Goal: Find specific page/section: Find specific page/section

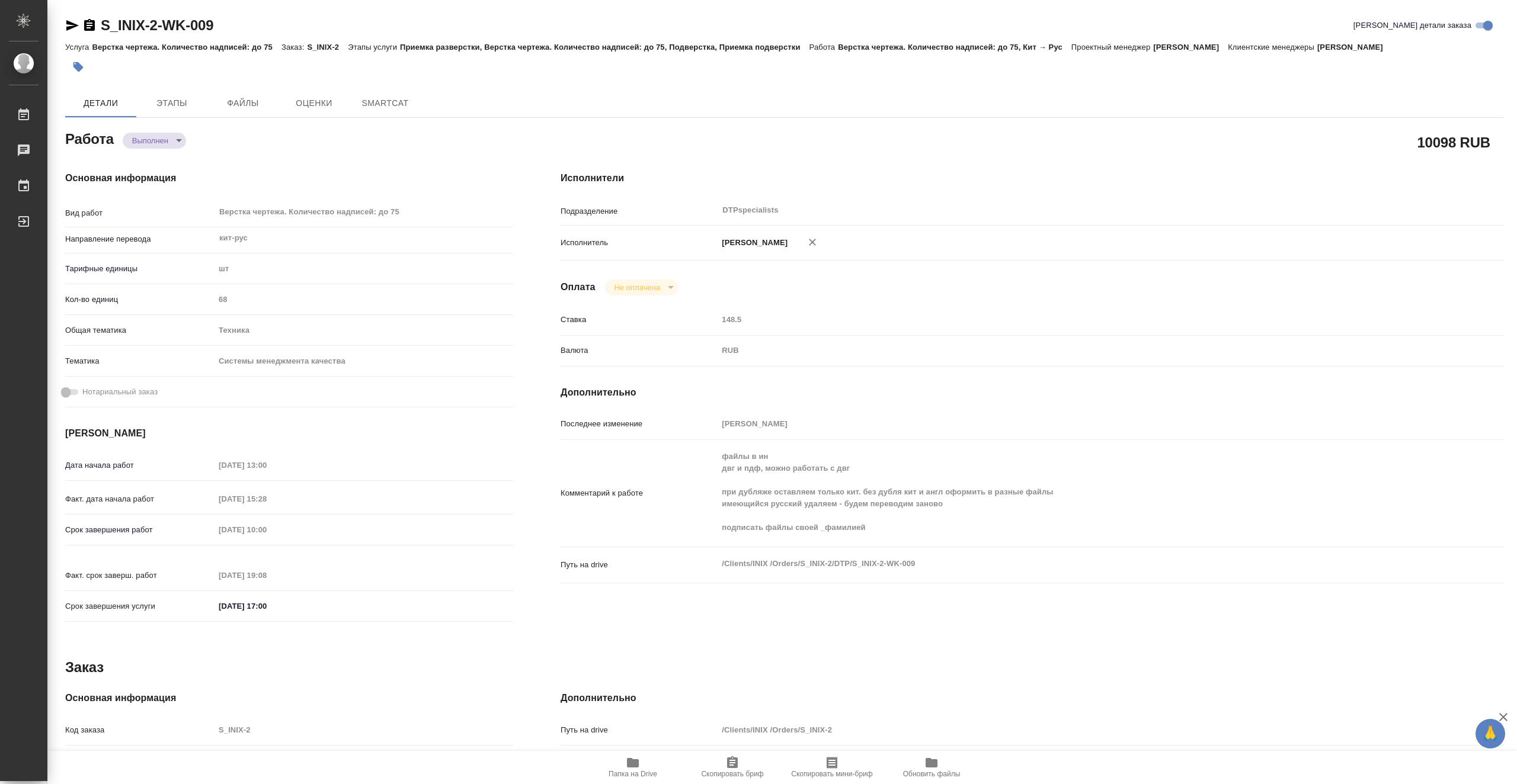
type textarea "x"
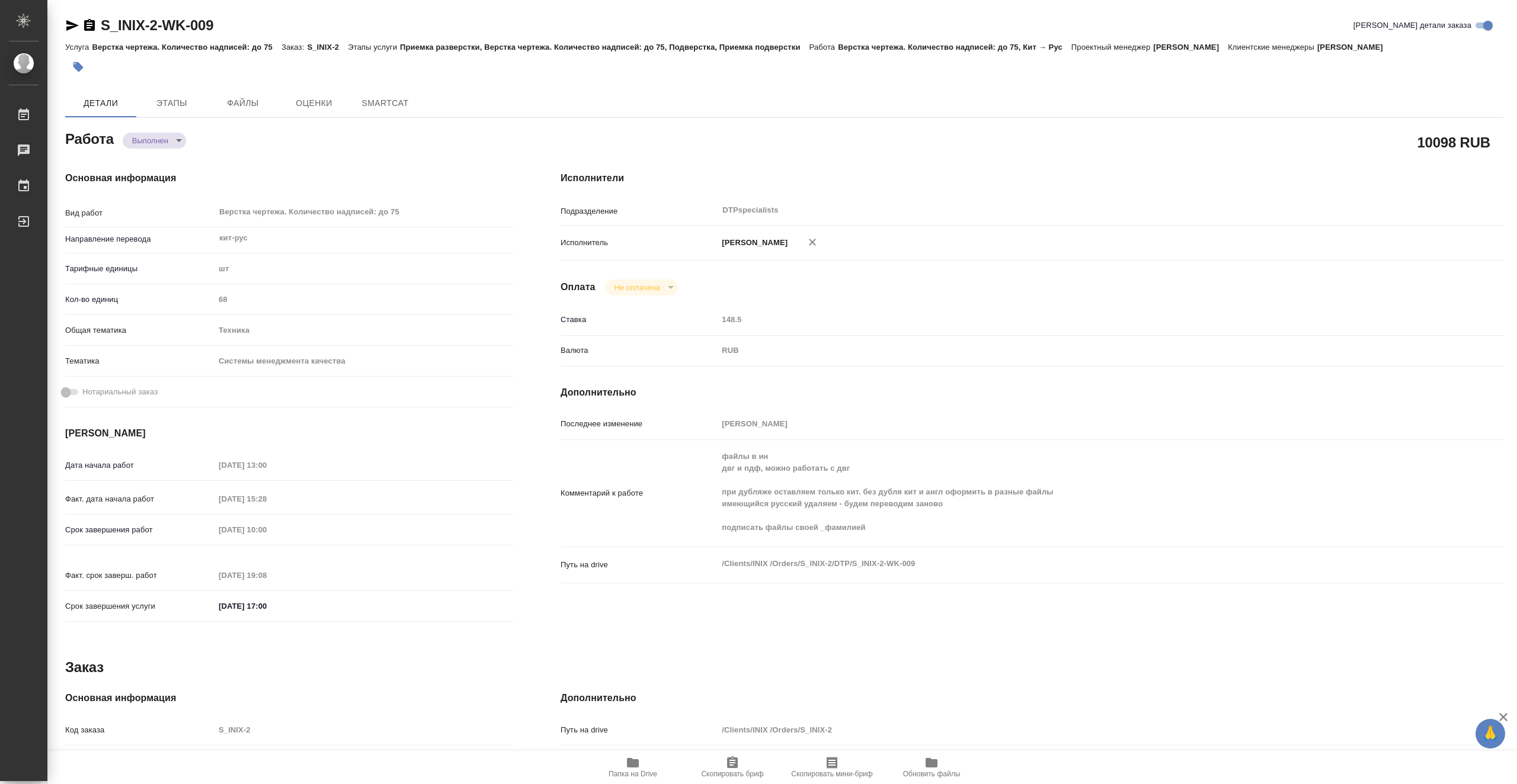
type textarea "x"
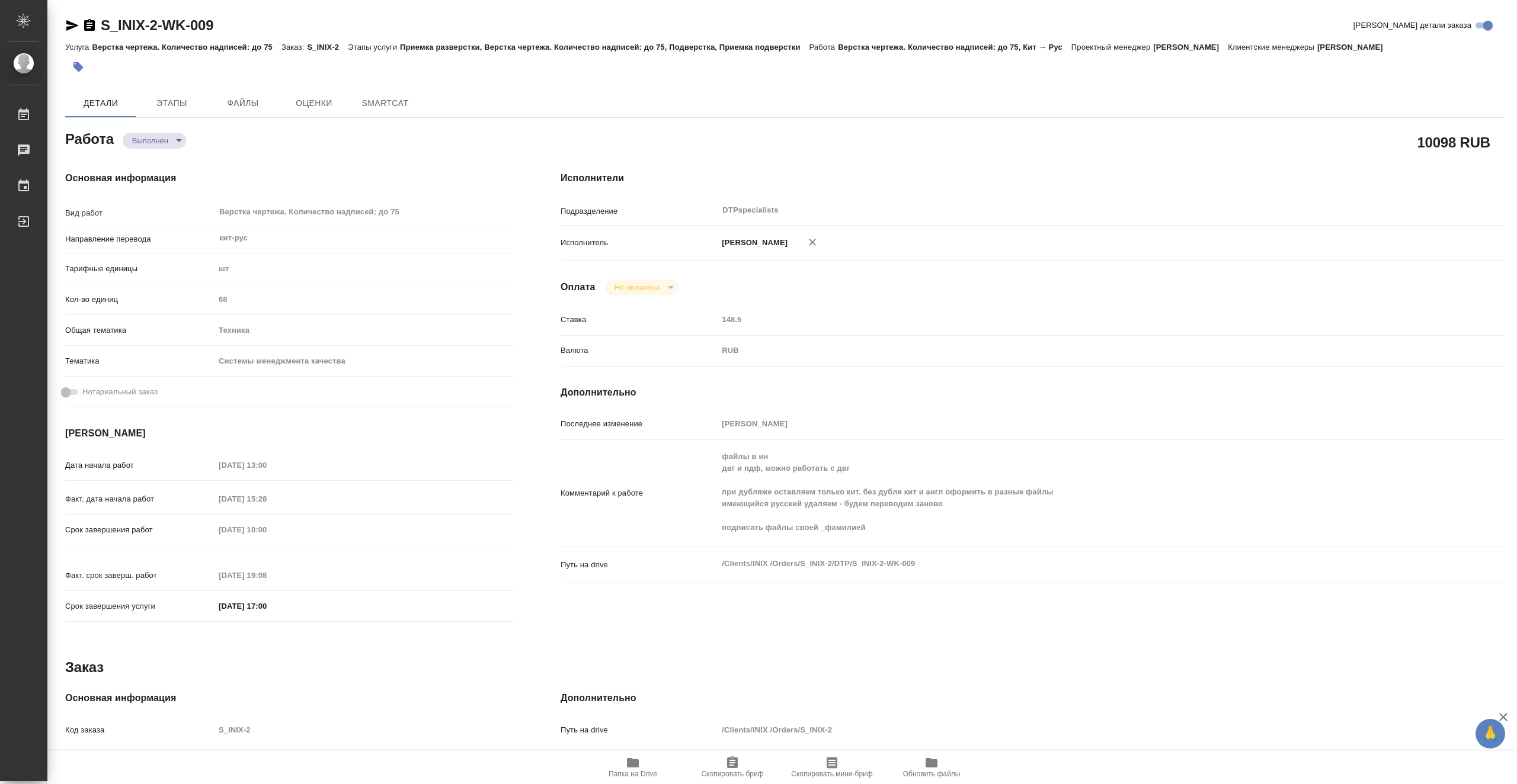
type textarea "x"
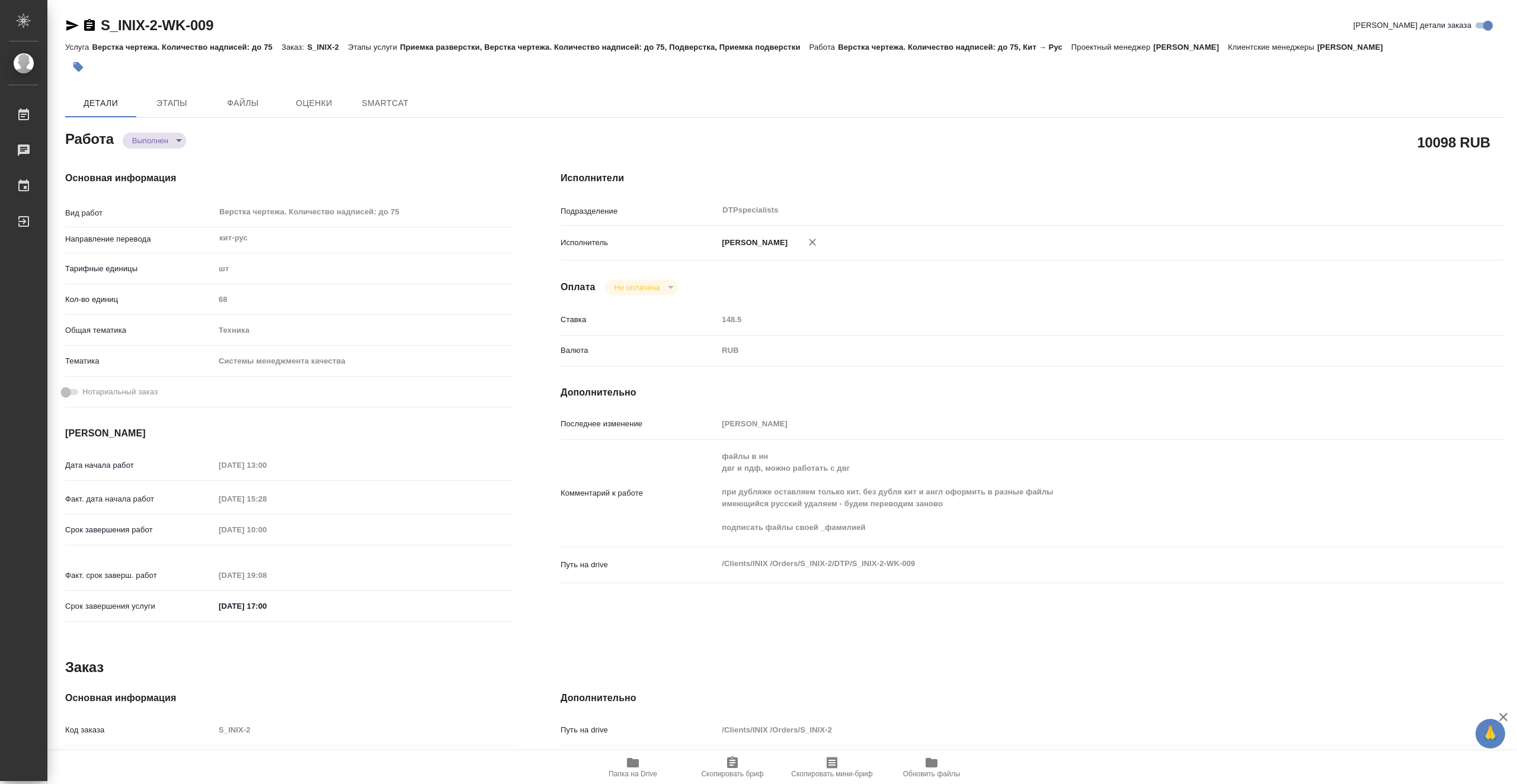
type textarea "x"
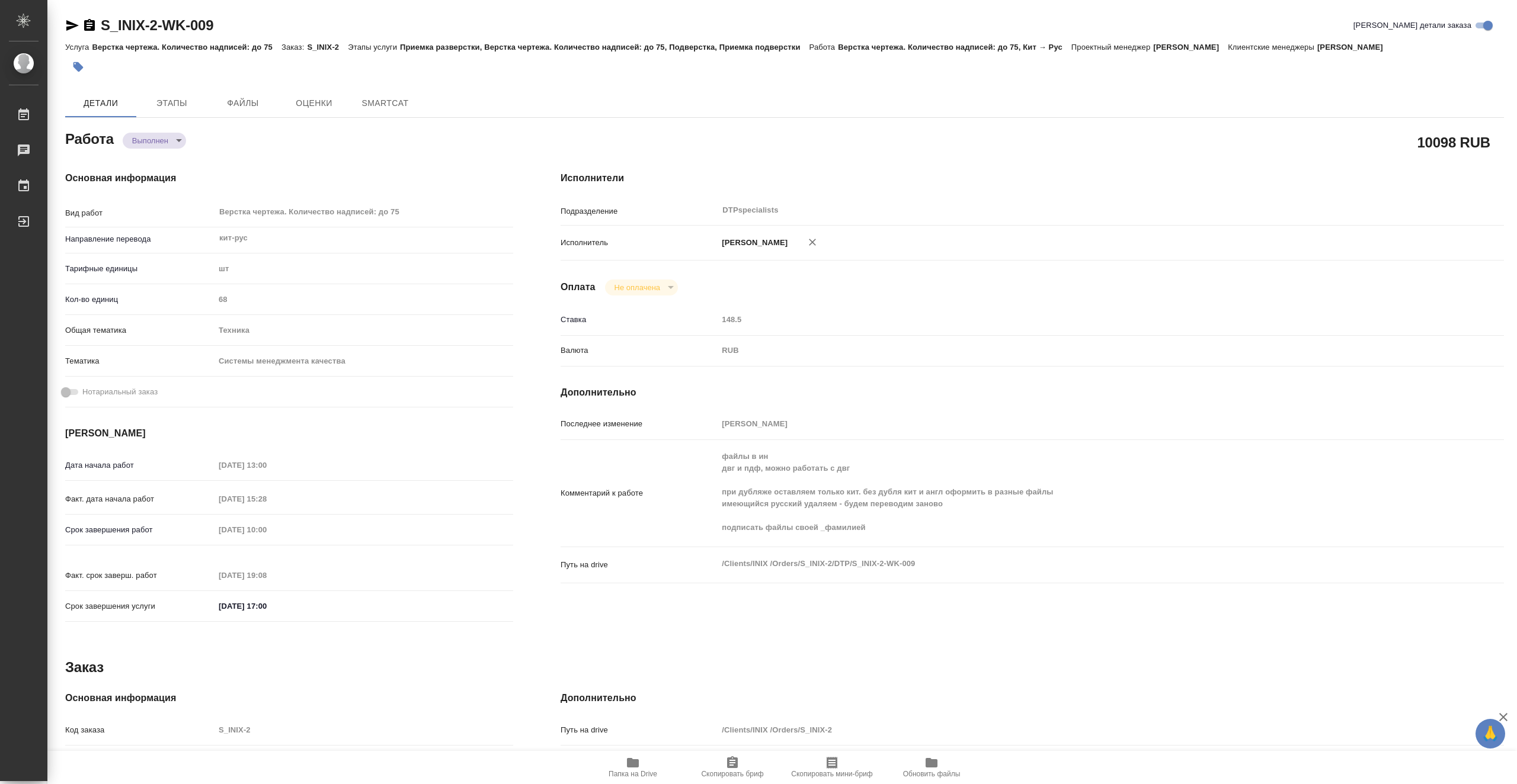
type textarea "x"
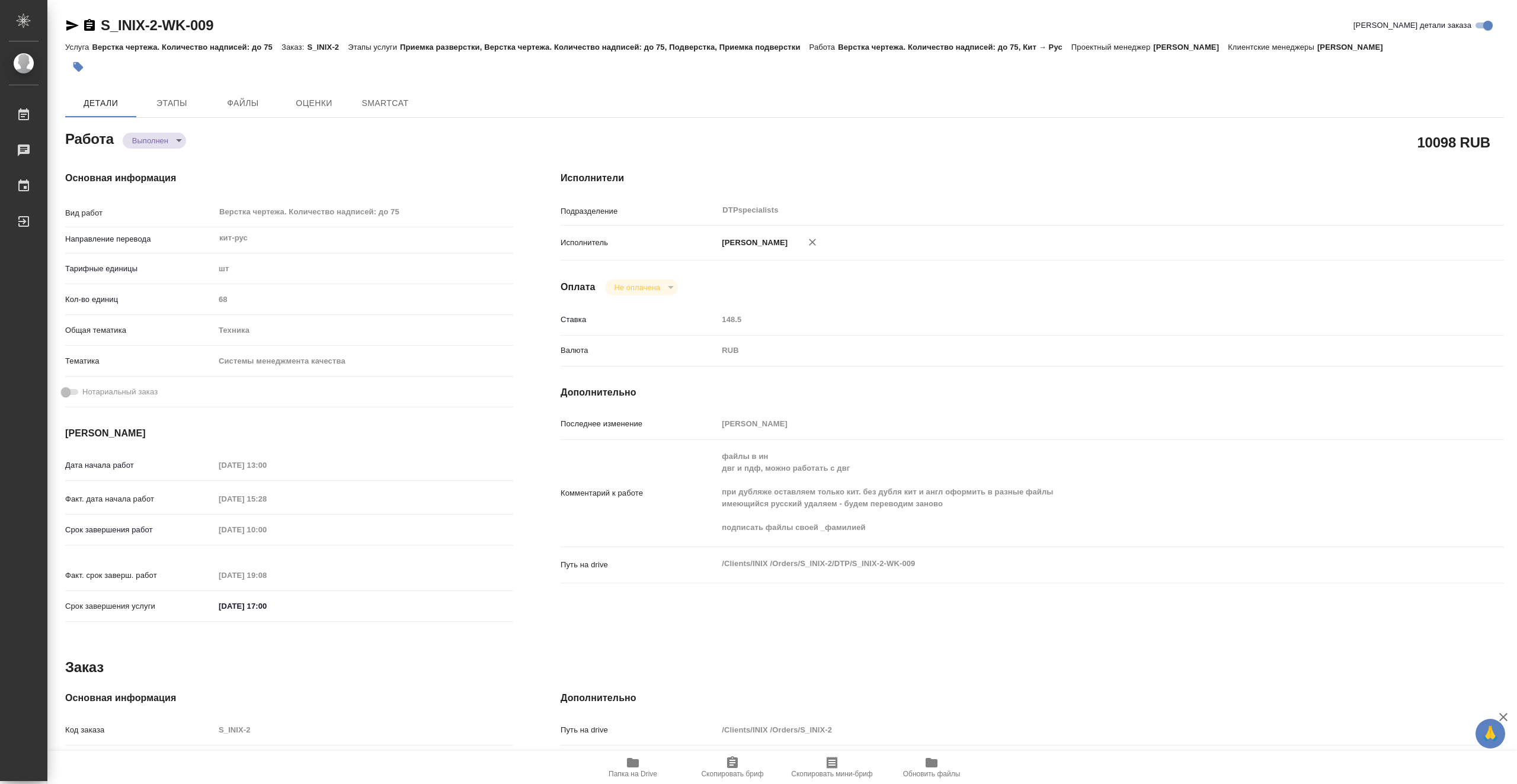
type textarea "x"
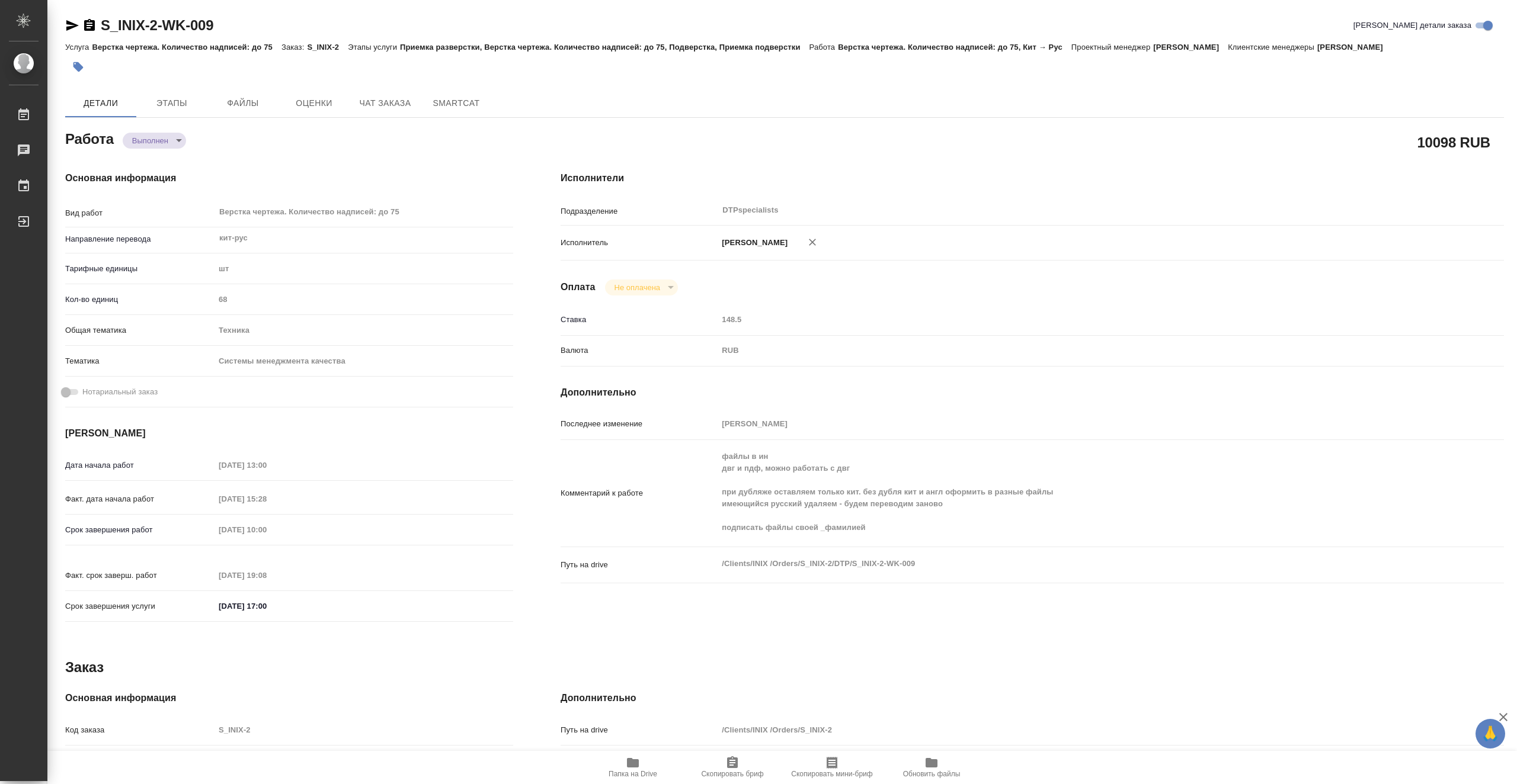
type textarea "x"
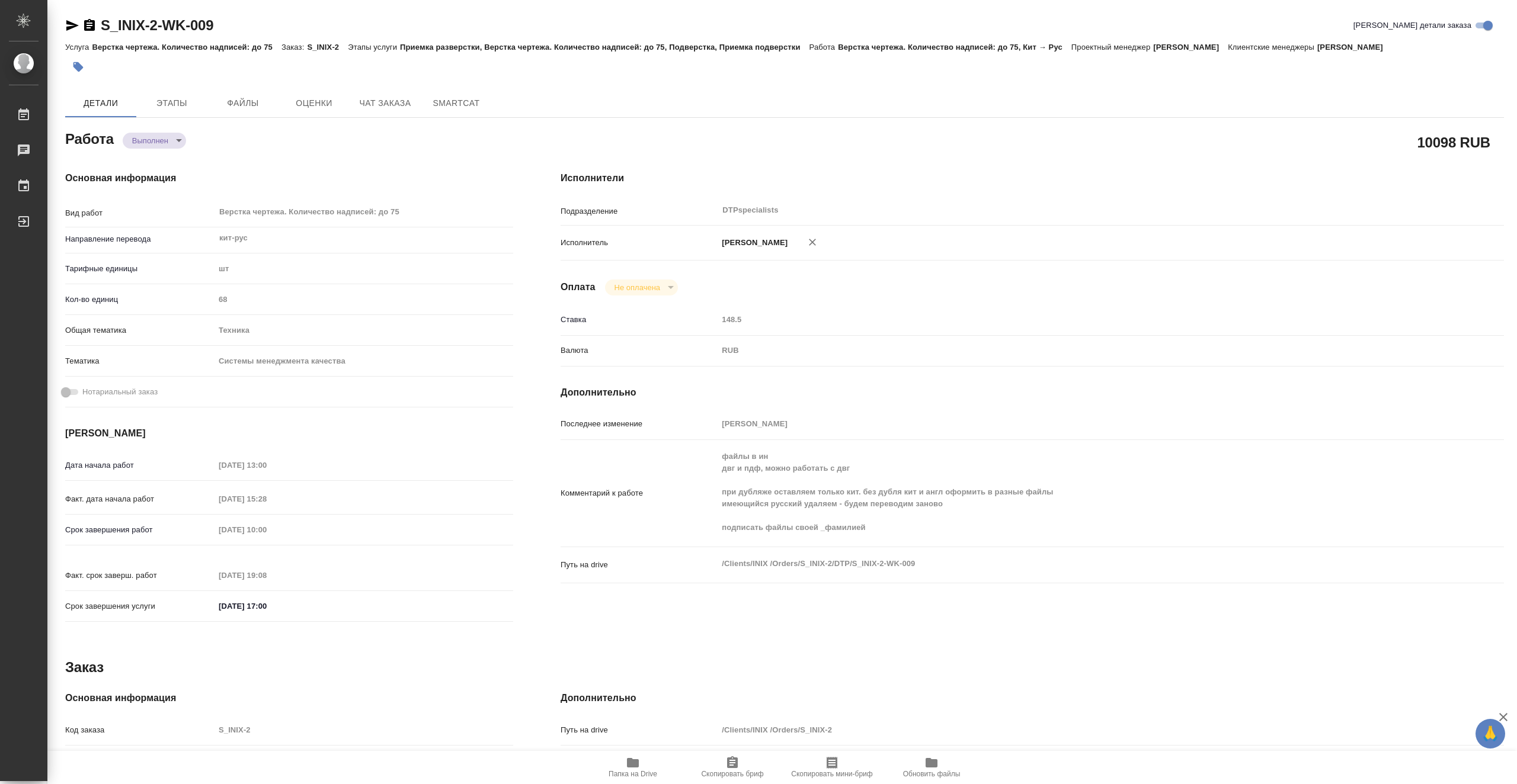
type textarea "x"
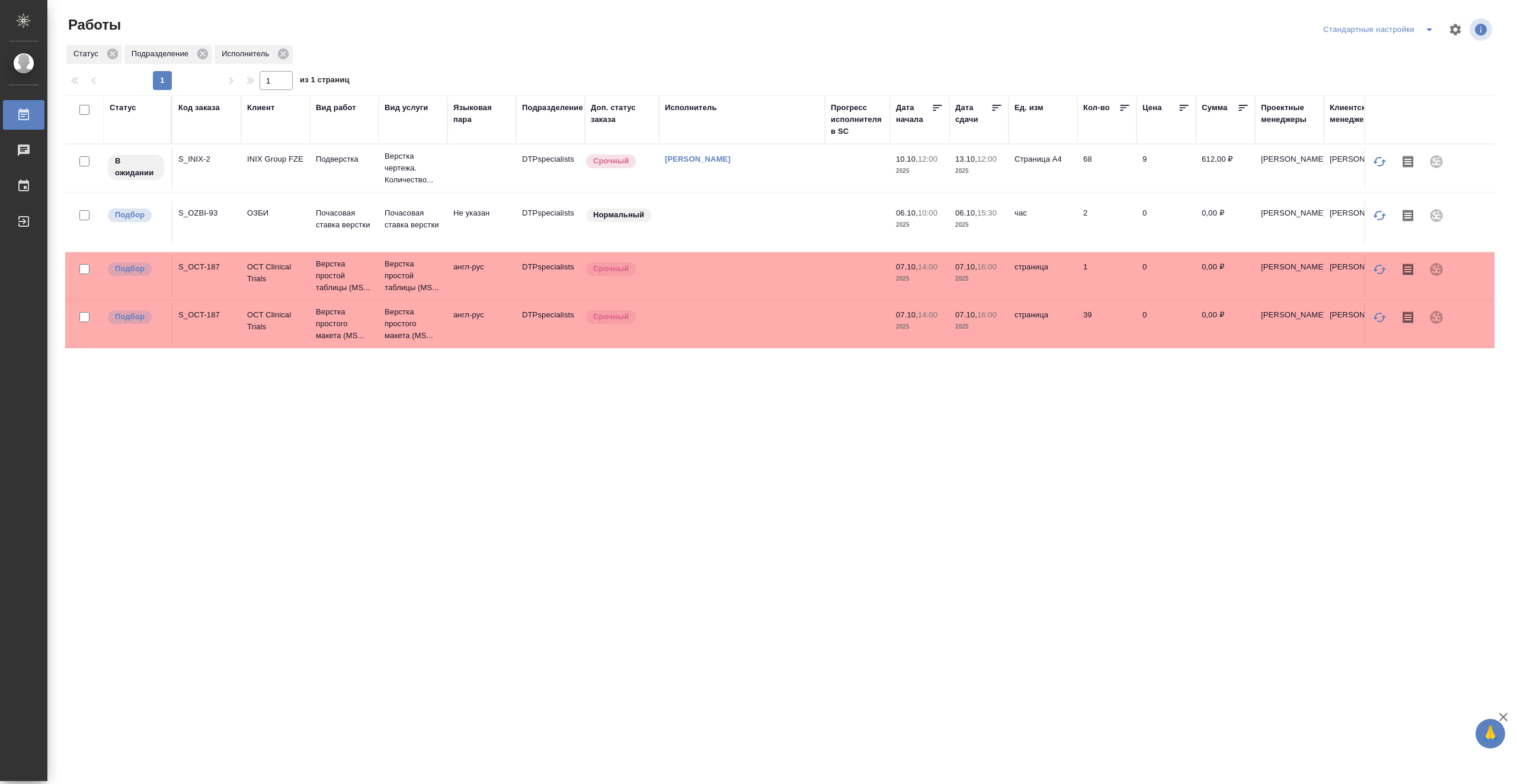
drag, startPoint x: 645, startPoint y: 521, endPoint x: 666, endPoint y: 519, distance: 21.1
click at [666, 519] on div "Работы Стандартные настройки Статус Подразделение Исполнитель 1 1 из 1 страниц …" at bounding box center [784, 263] width 1452 height 527
drag, startPoint x: 665, startPoint y: 523, endPoint x: 798, endPoint y: 546, distance: 135.0
click at [798, 546] on div ".cls-1 fill:#fff; AWATERA Vasiutchenko Aleksandr Работы 0 Чаты График Выйти Раб…" at bounding box center [758, 392] width 1517 height 784
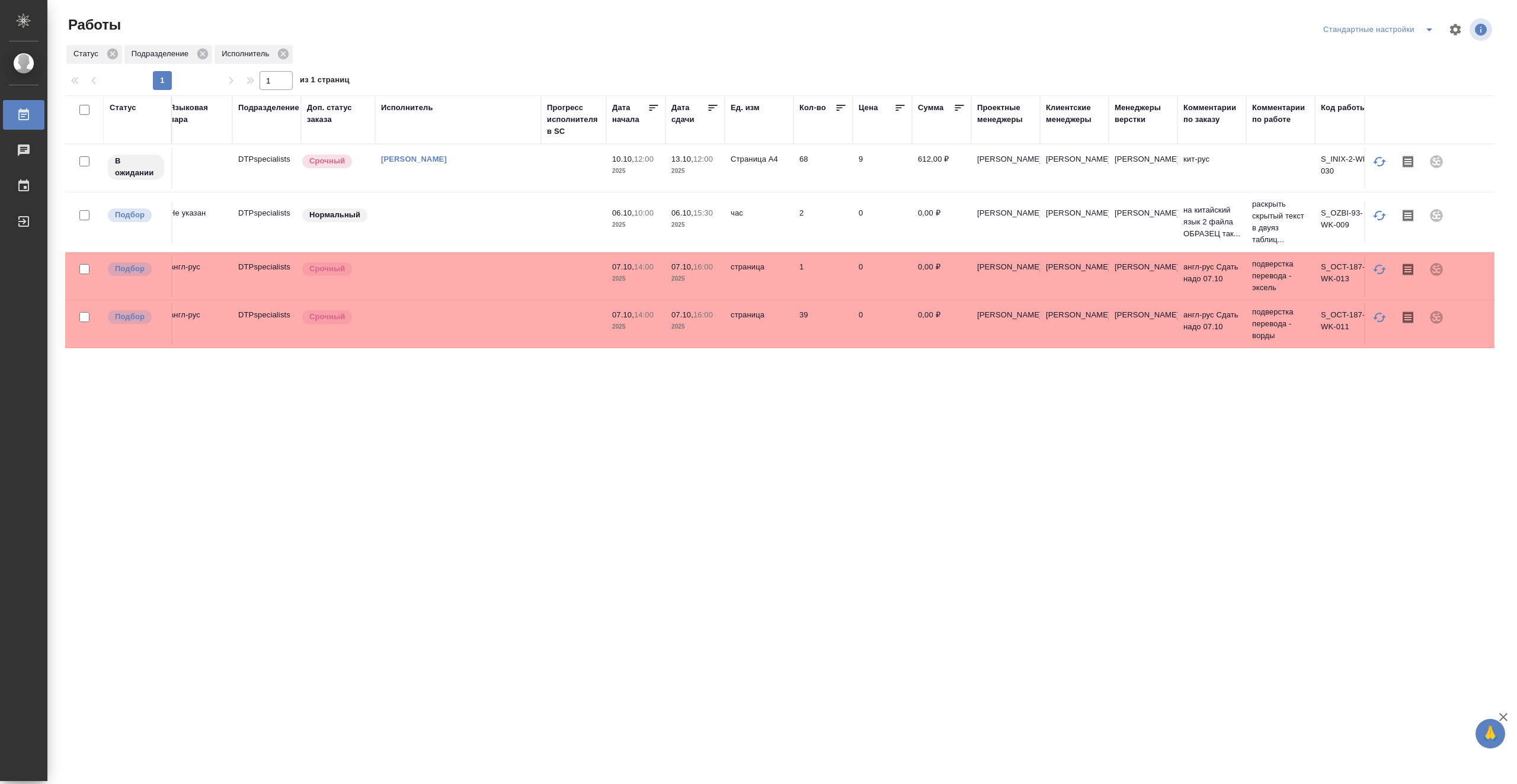
scroll to position [0, 304]
